Goal: Task Accomplishment & Management: Use online tool/utility

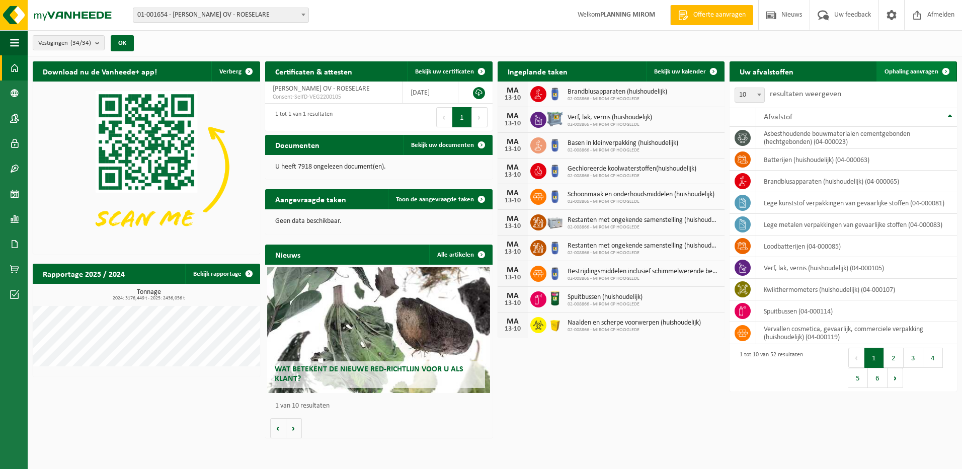
click at [911, 75] on link "Ophaling aanvragen" at bounding box center [915, 71] width 79 height 20
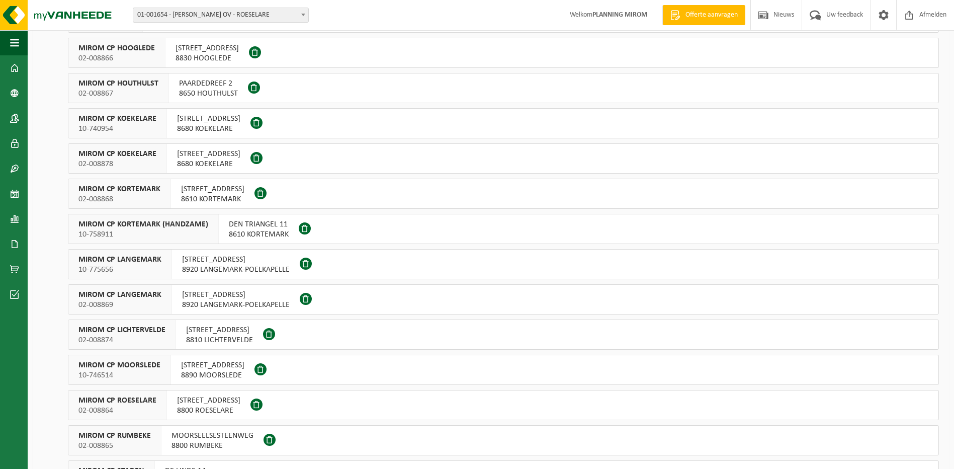
scroll to position [302, 0]
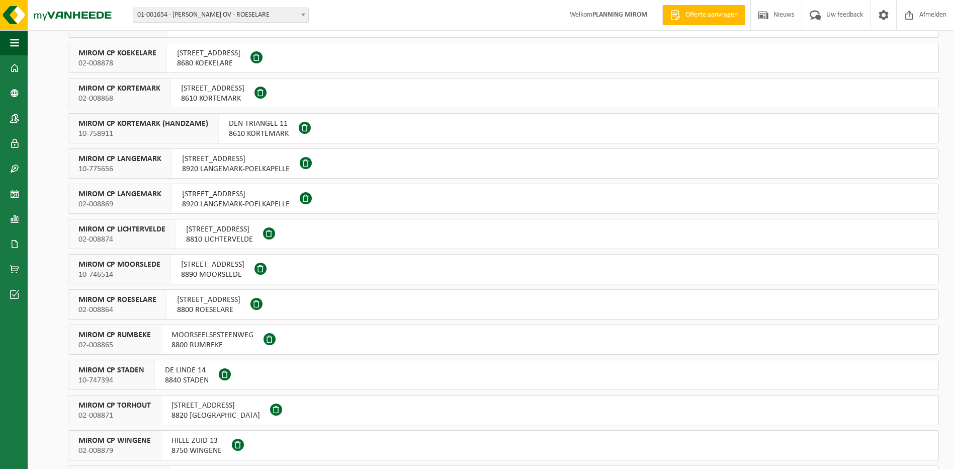
click at [206, 410] on span "ATELIERSTRAAT 21" at bounding box center [216, 406] width 89 height 10
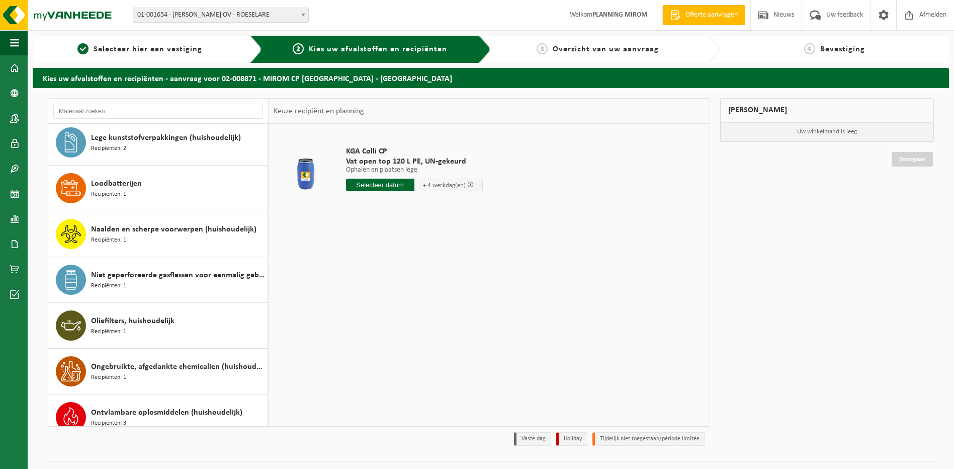
scroll to position [654, 0]
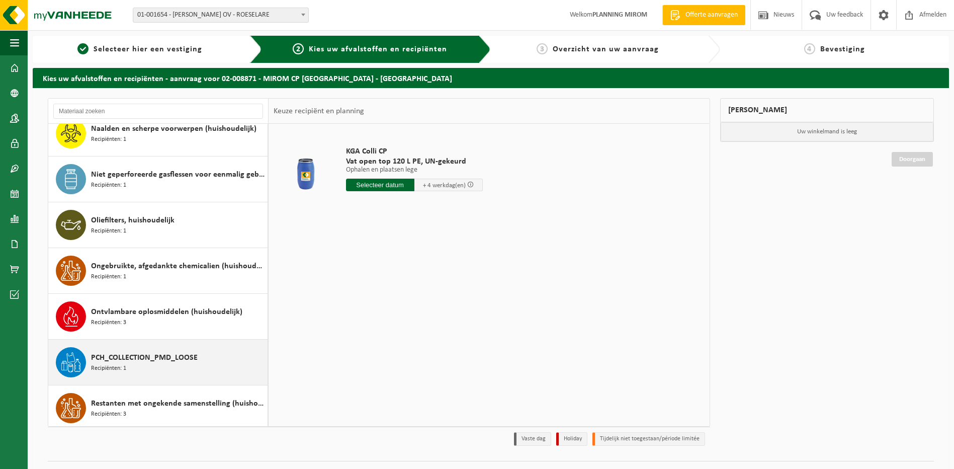
click at [128, 355] on span "PCH_COLLECTION_PMD_LOOSE" at bounding box center [144, 358] width 107 height 12
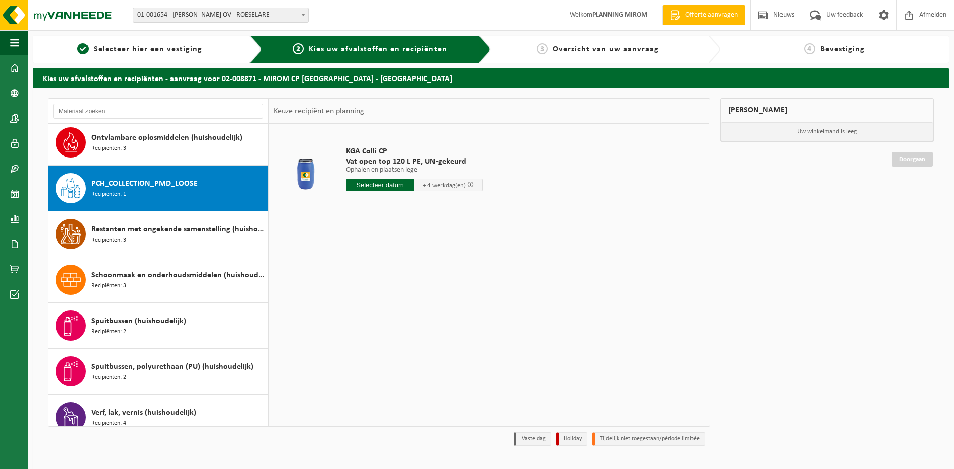
scroll to position [870, 0]
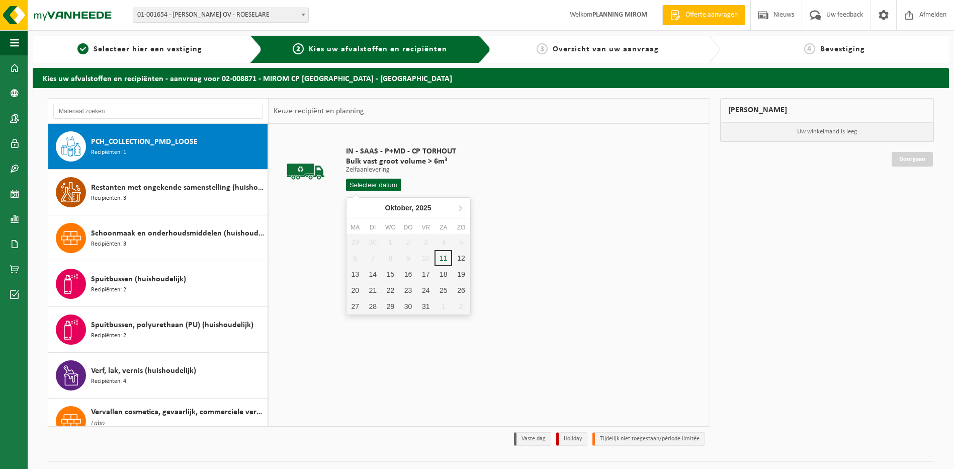
click at [381, 184] on input "text" at bounding box center [373, 185] width 55 height 13
click at [355, 274] on div "13" at bounding box center [356, 274] width 18 height 16
type input "Van 2025-10-13"
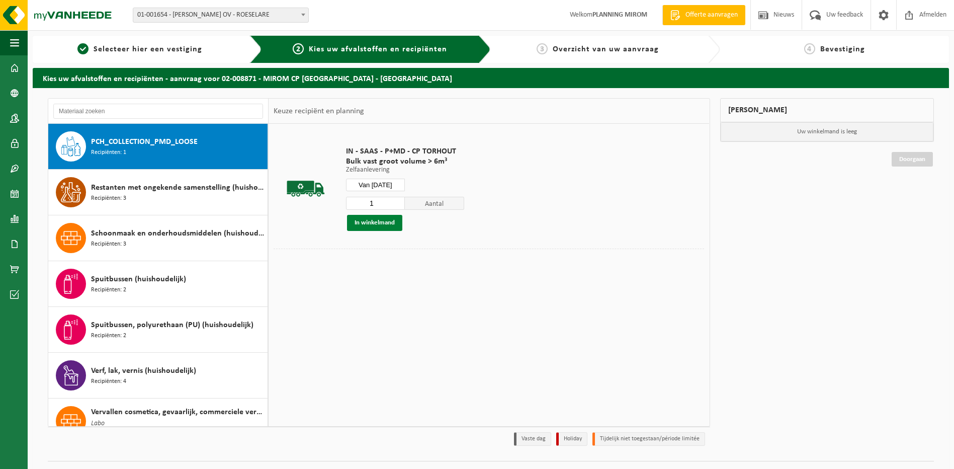
click at [369, 224] on button "In winkelmand" at bounding box center [374, 223] width 55 height 16
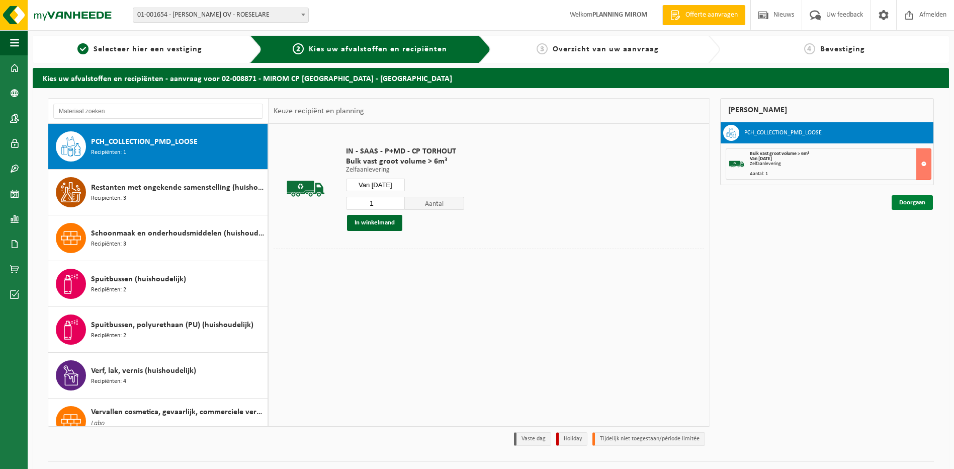
click at [900, 202] on link "Doorgaan" at bounding box center [912, 202] width 41 height 15
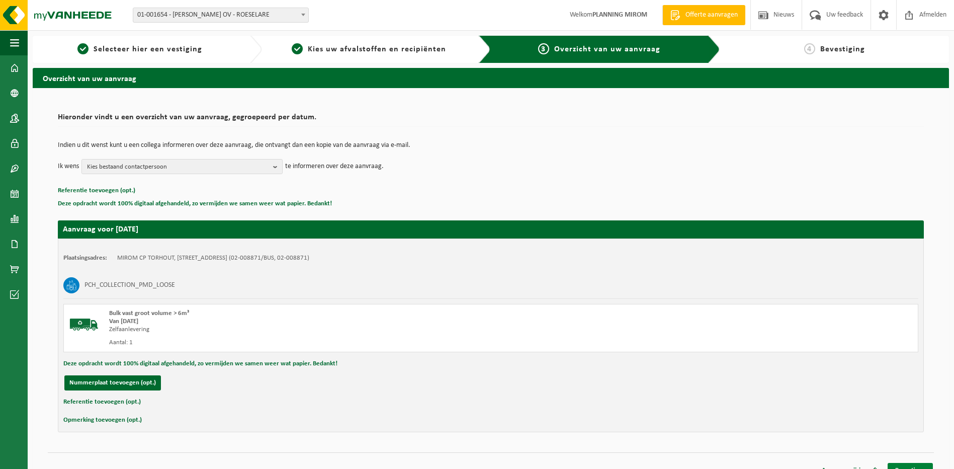
click at [920, 465] on link "Bevestigen" at bounding box center [910, 470] width 45 height 15
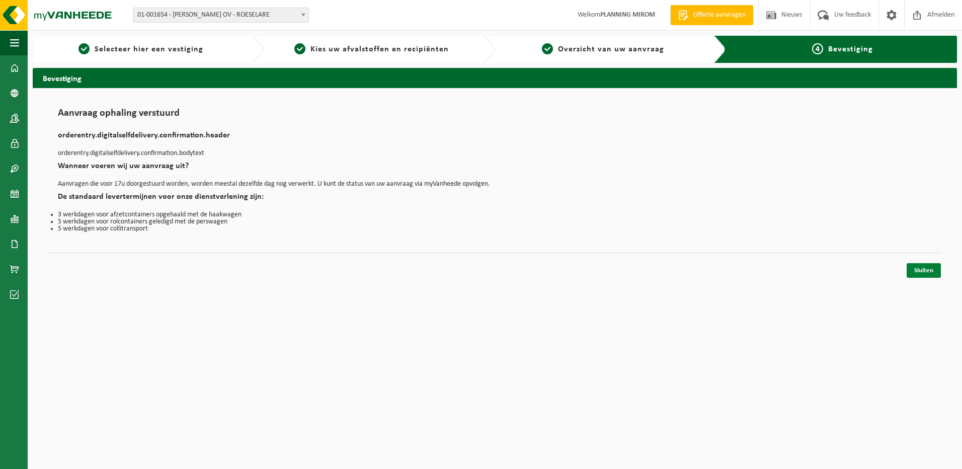
click at [914, 268] on link "Sluiten" at bounding box center [924, 270] width 34 height 15
